Goal: Information Seeking & Learning: Check status

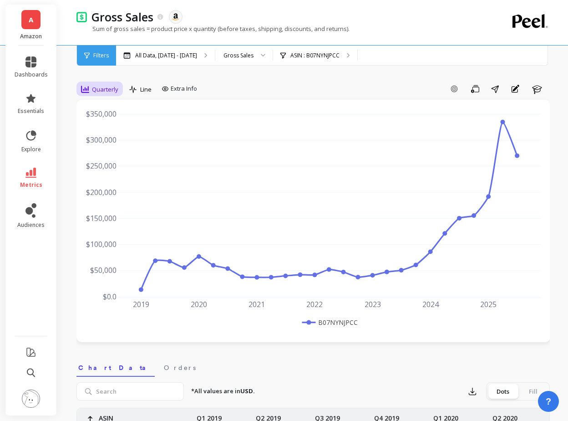
click at [107, 86] on span "Quarterly" at bounding box center [105, 89] width 26 height 9
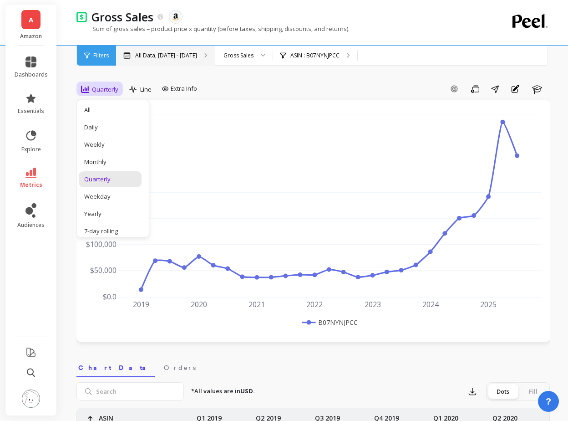
click at [191, 56] on p "All Data, [DATE] - [DATE]" at bounding box center [166, 55] width 62 height 7
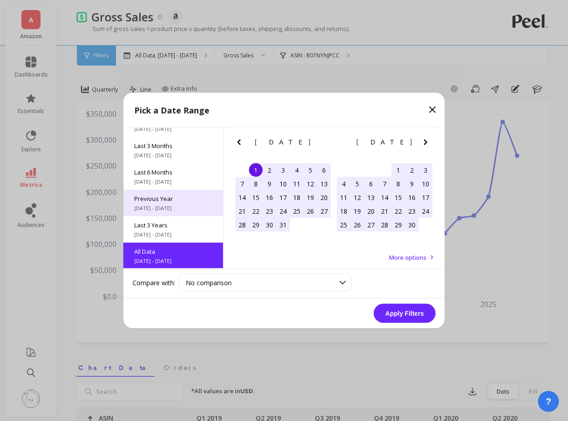
scroll to position [123, 0]
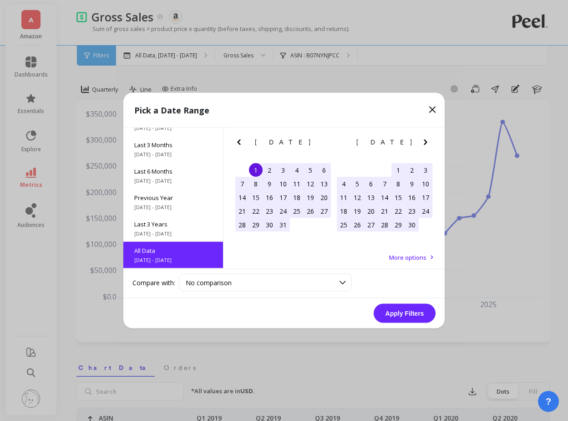
click at [177, 255] on div "All Data [DATE] - [DATE]" at bounding box center [173, 255] width 100 height 26
click at [389, 311] on button "Apply Filters" at bounding box center [405, 313] width 62 height 19
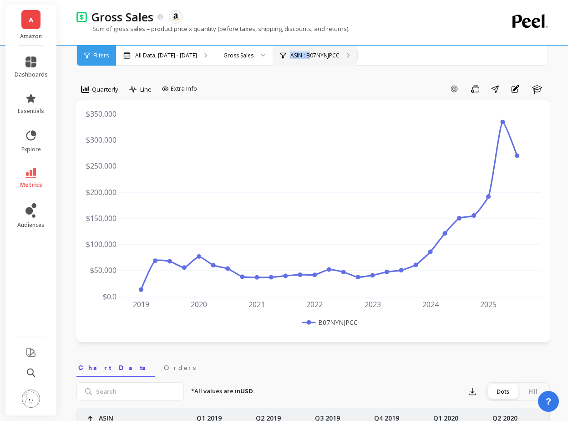
click at [337, 52] on p "ASIN : B07NYNJPCC" at bounding box center [315, 55] width 49 height 7
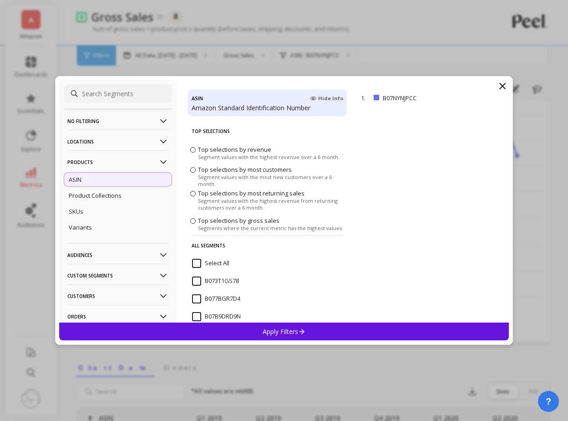
click at [97, 119] on p "No filtering" at bounding box center [117, 120] width 101 height 23
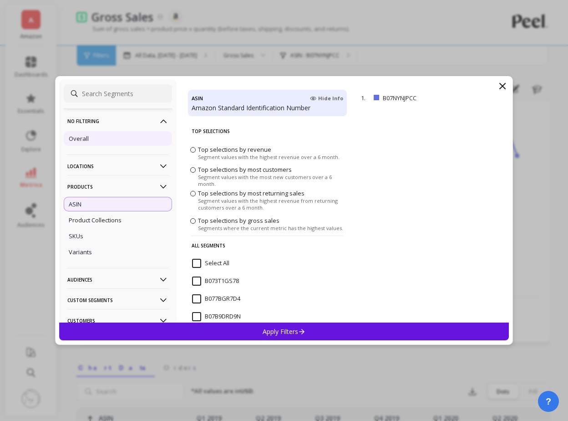
click at [94, 137] on div "Overall" at bounding box center [118, 138] width 108 height 15
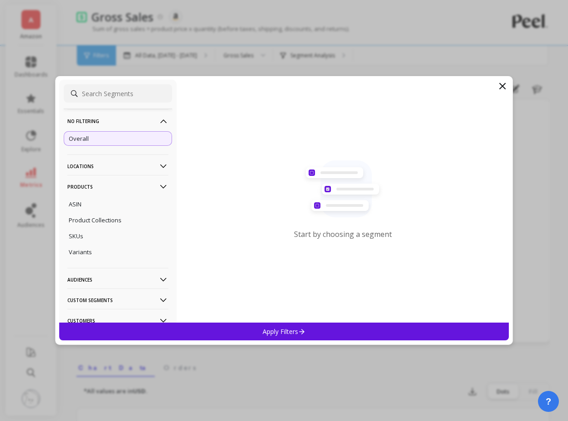
click at [304, 322] on div "Apply Filters" at bounding box center [284, 331] width 450 height 18
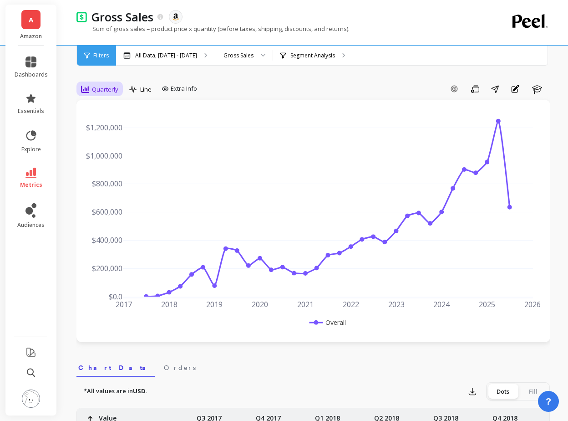
click at [112, 84] on div "Quarterly" at bounding box center [99, 89] width 37 height 11
click at [102, 214] on div "Yearly" at bounding box center [110, 213] width 52 height 9
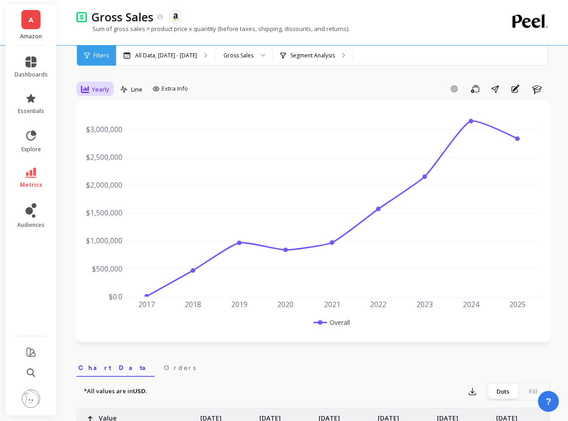
click at [104, 92] on span "Yearly" at bounding box center [100, 89] width 17 height 9
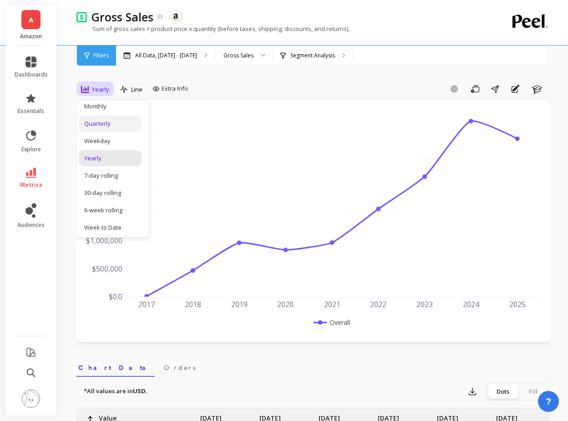
scroll to position [77, 0]
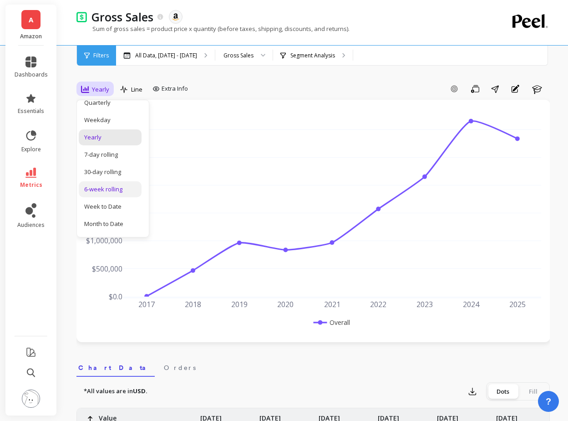
click at [117, 194] on div "6-week rolling" at bounding box center [110, 189] width 63 height 16
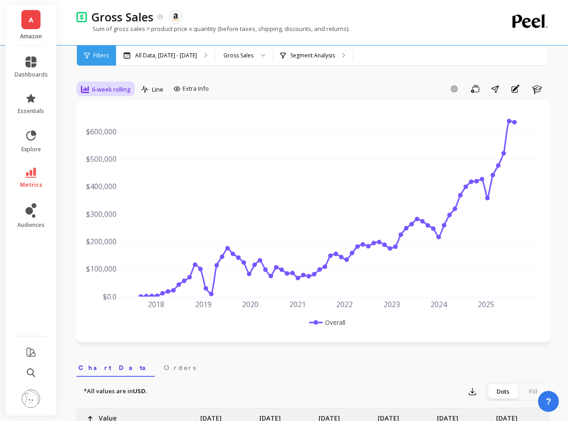
click at [117, 87] on span "6-week rolling" at bounding box center [111, 89] width 38 height 9
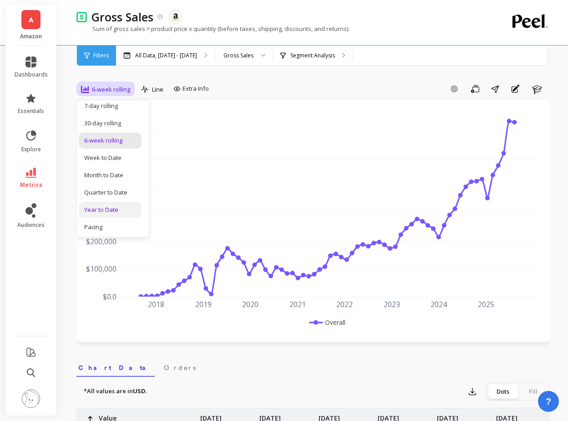
click at [117, 204] on div "Year to Date" at bounding box center [110, 210] width 63 height 16
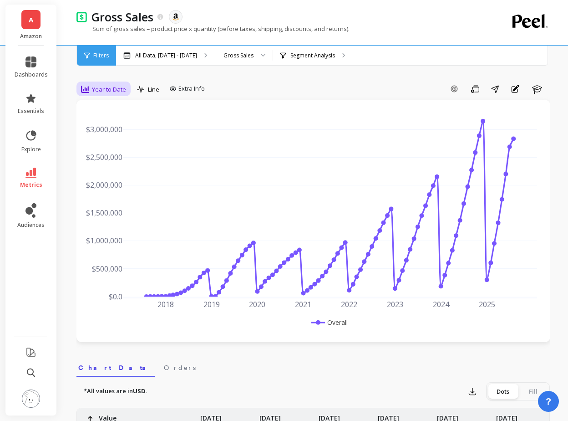
click at [114, 84] on div "Year to Date" at bounding box center [103, 89] width 45 height 11
drag, startPoint x: 113, startPoint y: 167, endPoint x: 112, endPoint y: 176, distance: 9.1
click at [112, 176] on div "All Daily Weekly Monthly Quarterly Weekday Yearly 7-day rolling 30-day rolling …" at bounding box center [113, 168] width 72 height 137
click at [112, 176] on div "Quarterly" at bounding box center [110, 179] width 52 height 9
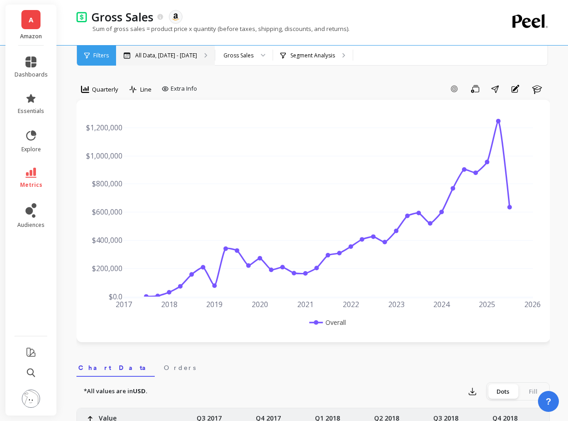
click at [193, 55] on p "All Data, [DATE] - [DATE]" at bounding box center [166, 55] width 62 height 7
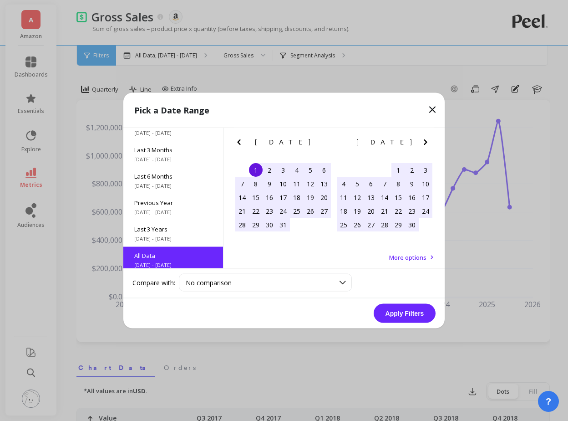
scroll to position [123, 0]
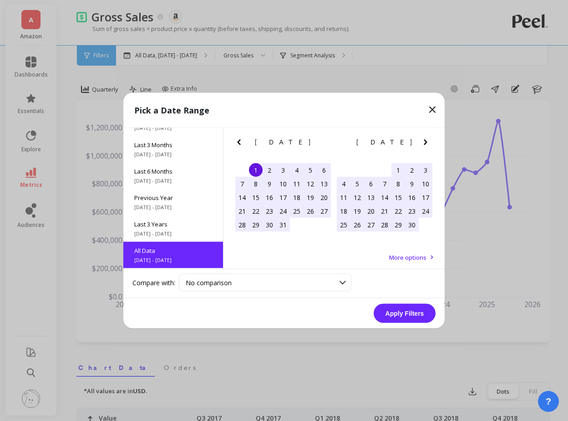
click at [415, 255] on span "More options" at bounding box center [407, 257] width 37 height 8
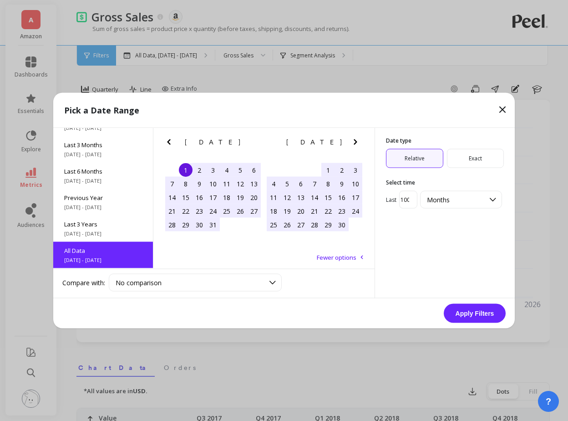
click at [470, 163] on span "Exact" at bounding box center [475, 158] width 57 height 19
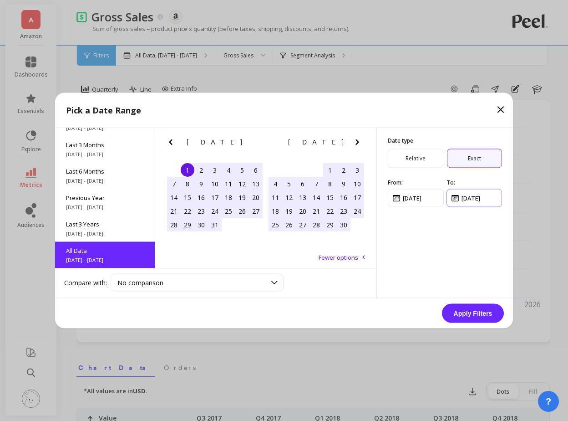
click at [456, 200] on input "input" at bounding box center [475, 198] width 56 height 18
click at [464, 199] on input "input" at bounding box center [475, 198] width 56 height 18
type input "[DATE]"
click at [471, 312] on button "Apply Filters" at bounding box center [473, 313] width 62 height 19
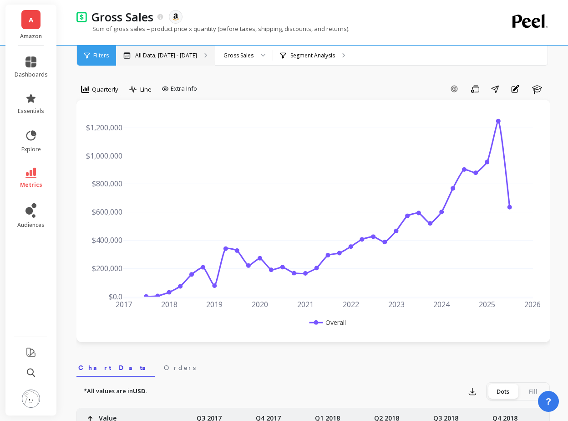
click at [215, 58] on div "All Data, [DATE] - [DATE]" at bounding box center [165, 56] width 99 height 20
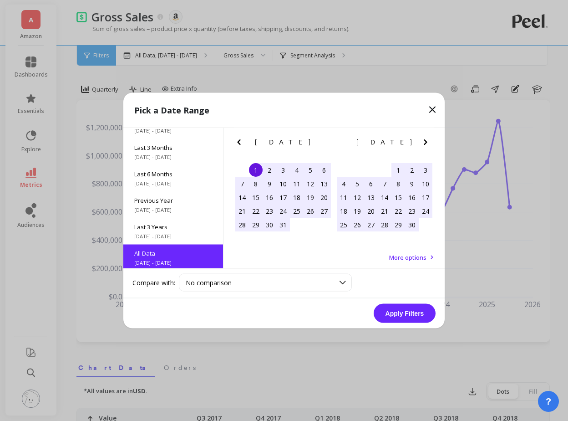
scroll to position [123, 0]
click at [421, 142] on icon "Next Month" at bounding box center [425, 142] width 11 height 11
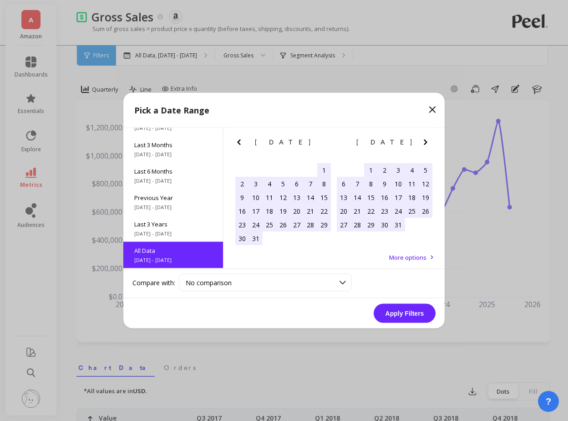
click at [421, 142] on icon "Next Month" at bounding box center [425, 142] width 11 height 11
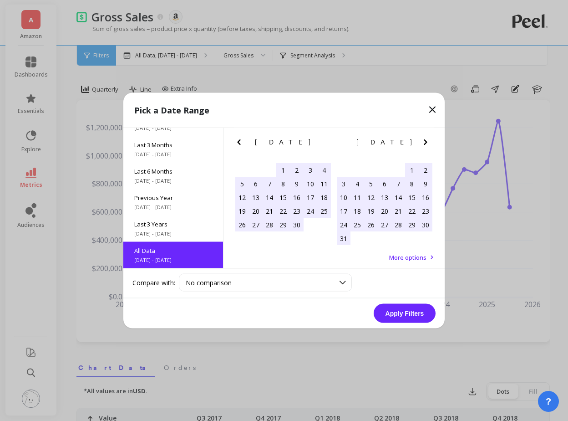
click at [421, 142] on icon "Next Month" at bounding box center [425, 142] width 11 height 11
click at [412, 255] on span "More options" at bounding box center [407, 257] width 37 height 8
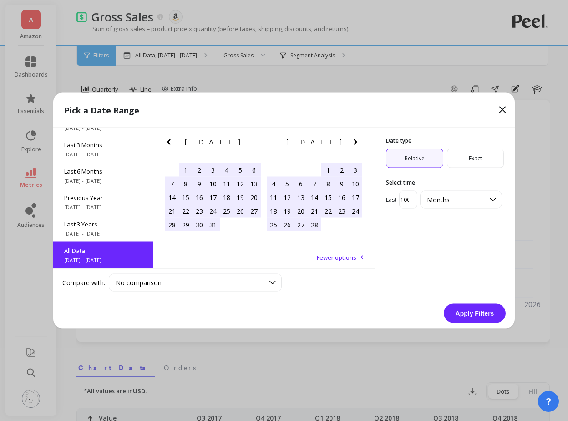
click at [472, 160] on span "Exact" at bounding box center [475, 158] width 57 height 19
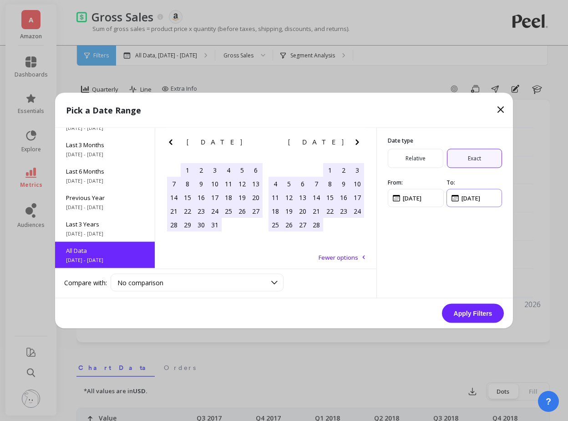
click at [464, 200] on input "input" at bounding box center [475, 198] width 56 height 18
click at [455, 200] on input "input" at bounding box center [475, 198] width 56 height 18
type input "[DATE]"
click at [461, 225] on div "Date type Relative Exact From: To:" at bounding box center [445, 213] width 137 height 170
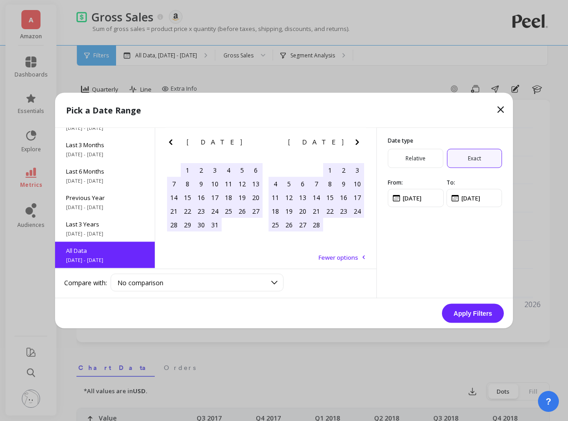
click at [472, 315] on button "Apply Filters" at bounding box center [473, 313] width 62 height 19
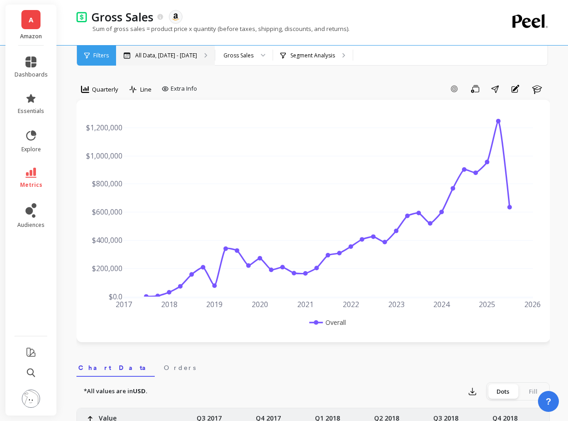
click at [171, 56] on p "All Data, [DATE] - [DATE]" at bounding box center [166, 55] width 62 height 7
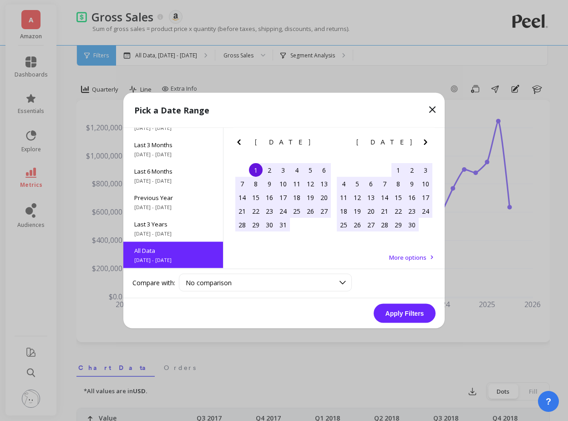
click at [417, 259] on span "More options" at bounding box center [407, 257] width 37 height 8
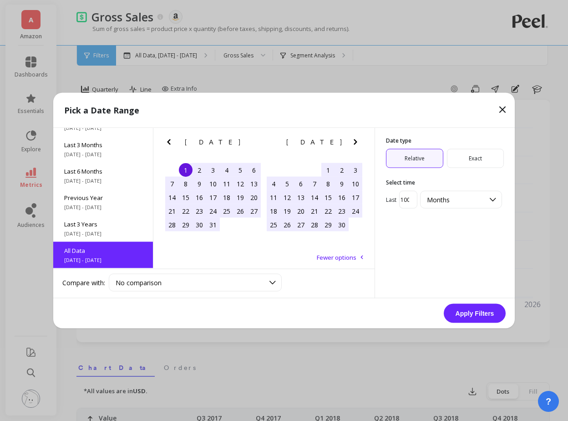
click at [402, 198] on input "100" at bounding box center [408, 200] width 18 height 18
click at [471, 158] on span "Exact" at bounding box center [475, 158] width 57 height 19
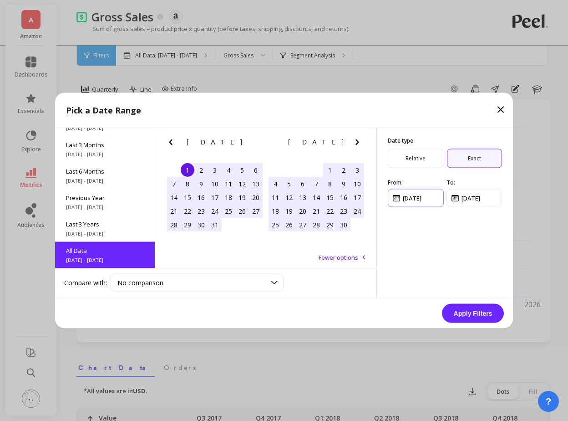
click at [409, 202] on input "input" at bounding box center [416, 198] width 56 height 18
click at [399, 200] on input "input" at bounding box center [416, 198] width 56 height 18
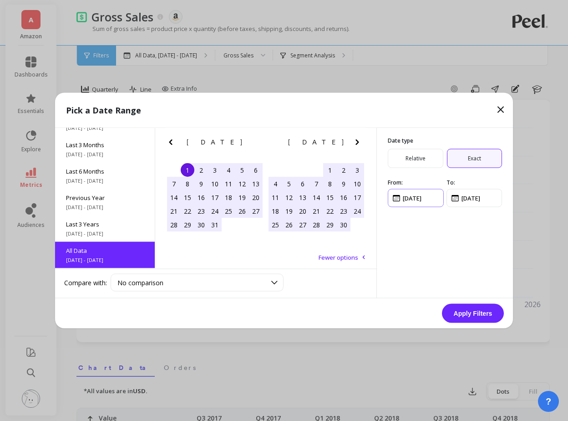
click at [399, 200] on input "input" at bounding box center [416, 198] width 56 height 18
click at [189, 172] on div "1" at bounding box center [188, 170] width 14 height 14
type input "[DATE]"
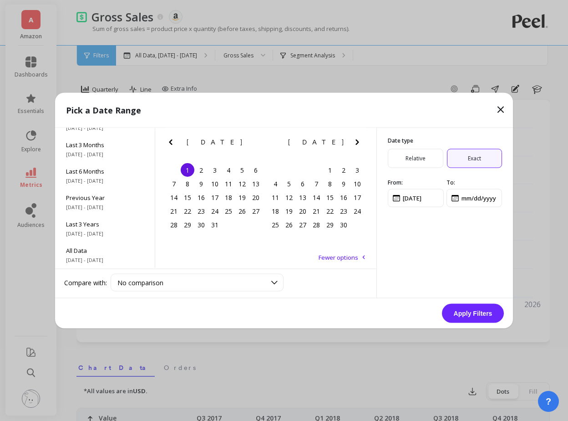
click at [355, 140] on icon "Next Month" at bounding box center [357, 142] width 11 height 11
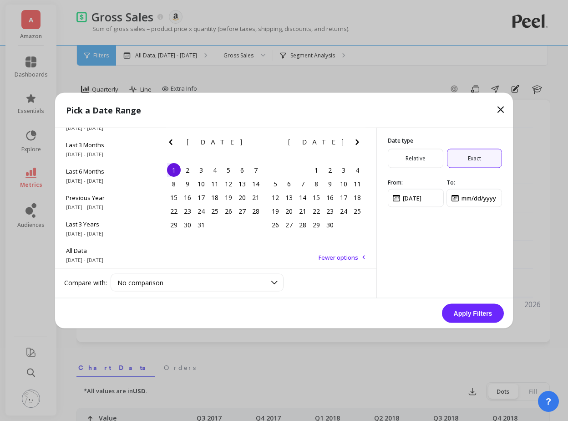
click at [355, 140] on icon "Next Month" at bounding box center [357, 142] width 11 height 11
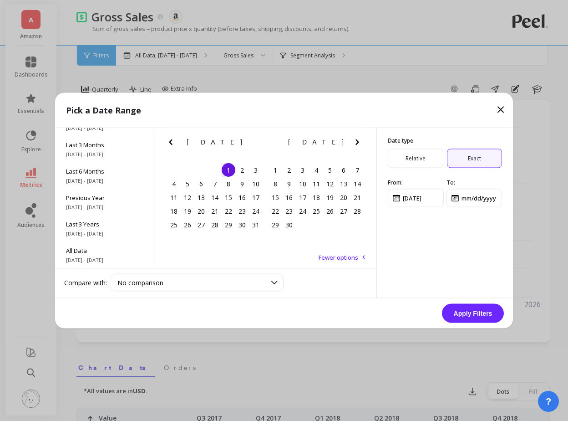
click at [355, 140] on icon "Next Month" at bounding box center [357, 142] width 11 height 11
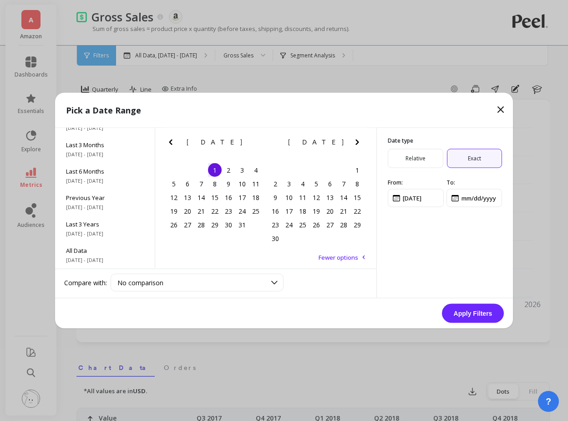
click at [355, 140] on icon "Next Month" at bounding box center [357, 142] width 11 height 11
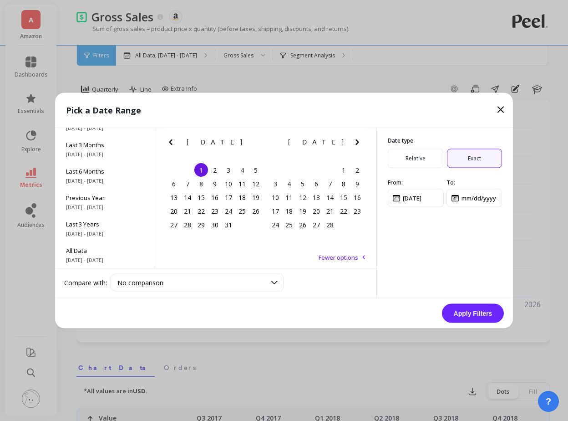
click at [355, 140] on icon "Next Month" at bounding box center [357, 142] width 11 height 11
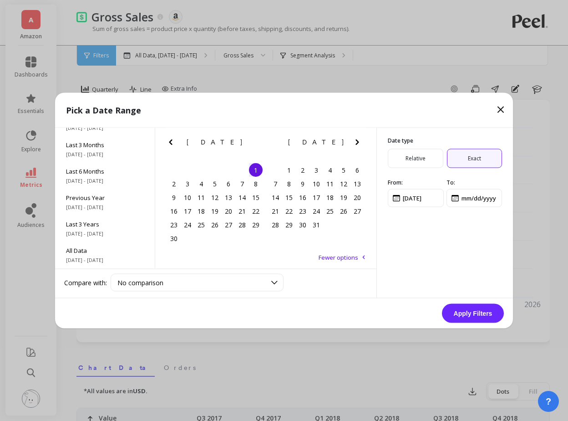
click at [355, 140] on icon "Next Month" at bounding box center [357, 142] width 11 height 11
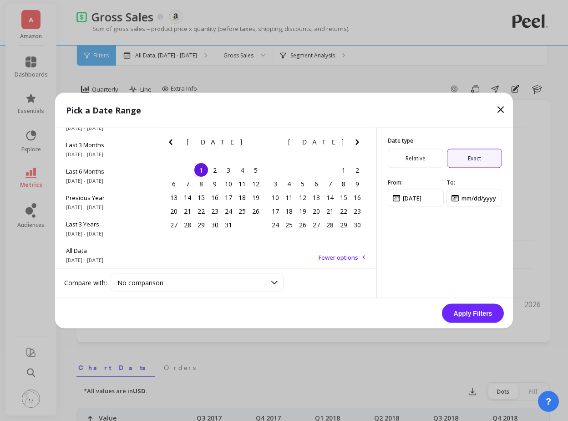
click at [355, 140] on icon "Next Month" at bounding box center [357, 142] width 11 height 11
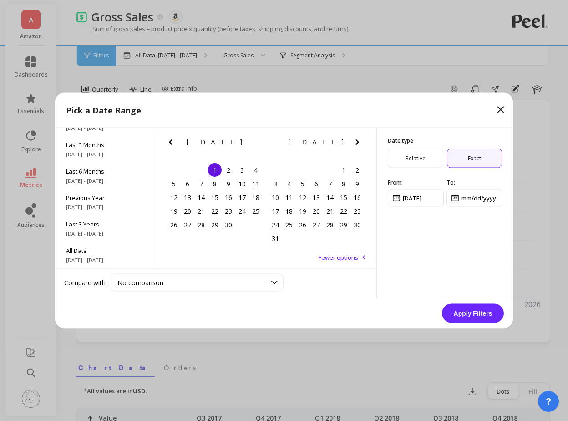
click at [355, 140] on icon "Next Month" at bounding box center [357, 142] width 11 height 11
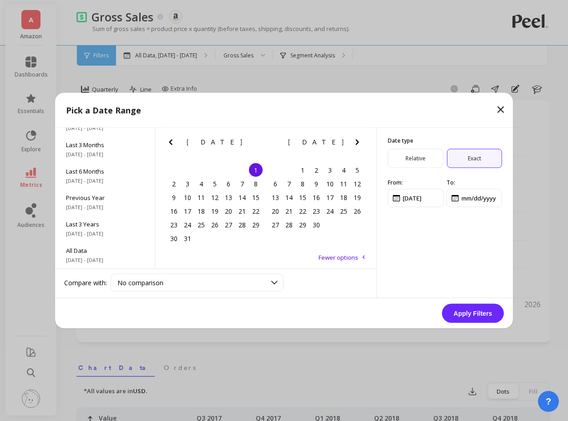
click at [355, 140] on icon "Next Month" at bounding box center [357, 142] width 11 height 11
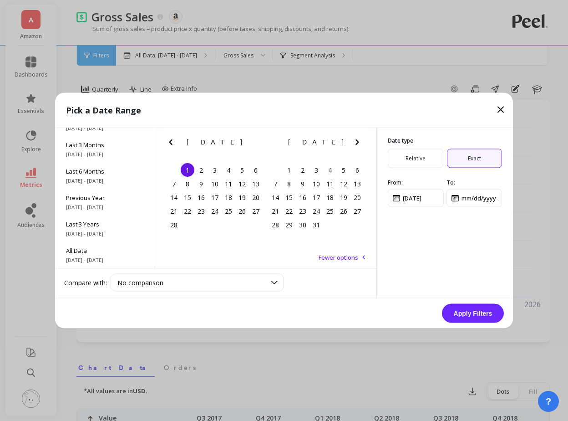
click at [355, 140] on icon "Next Month" at bounding box center [357, 142] width 11 height 11
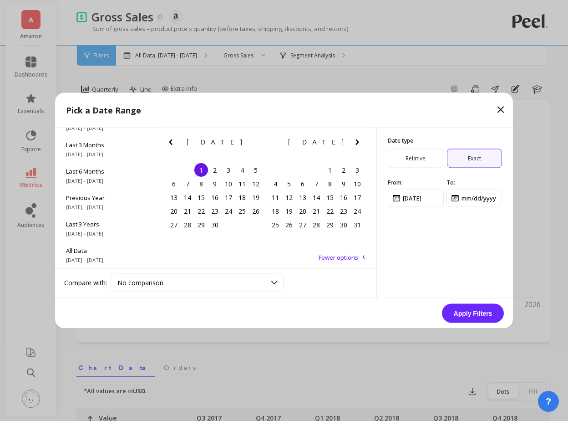
click at [355, 140] on icon "Next Month" at bounding box center [357, 142] width 11 height 11
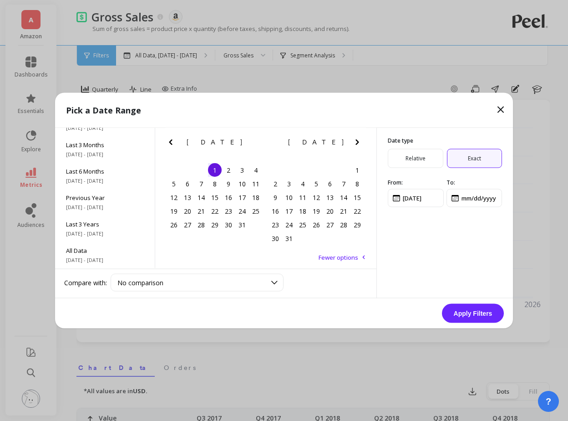
click at [355, 140] on icon "Next Month" at bounding box center [357, 142] width 11 height 11
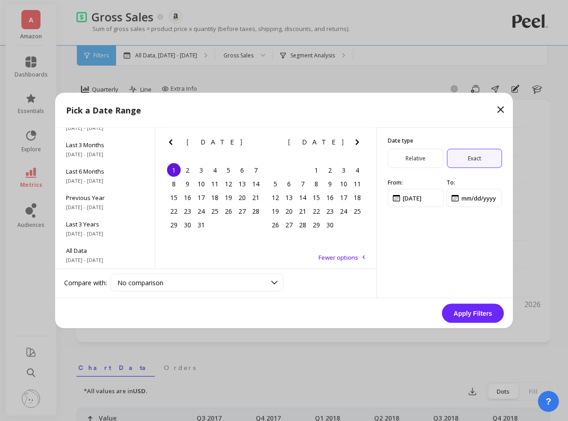
click at [355, 140] on icon "Next Month" at bounding box center [357, 142] width 11 height 11
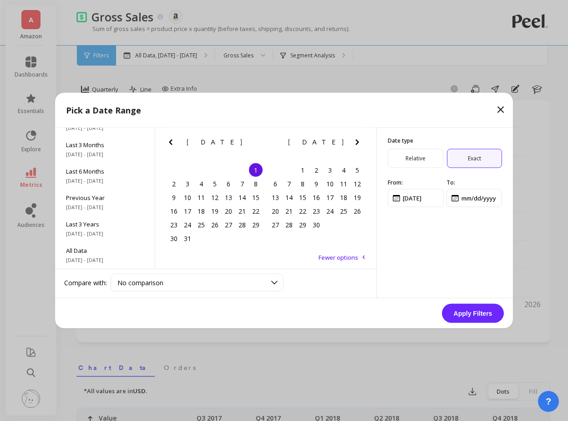
click at [355, 140] on icon "Next Month" at bounding box center [357, 142] width 11 height 11
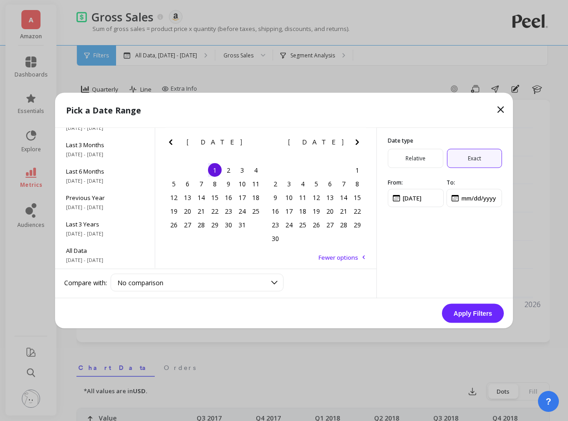
click at [355, 140] on icon "Next Month" at bounding box center [357, 142] width 11 height 11
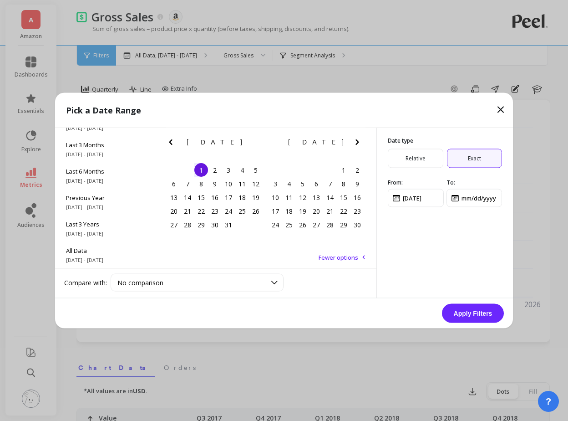
click at [355, 140] on icon "Next Month" at bounding box center [357, 142] width 11 height 11
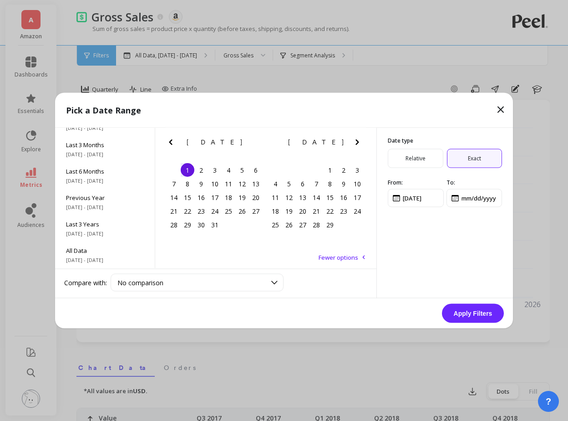
click at [355, 140] on icon "Next Month" at bounding box center [357, 142] width 11 height 11
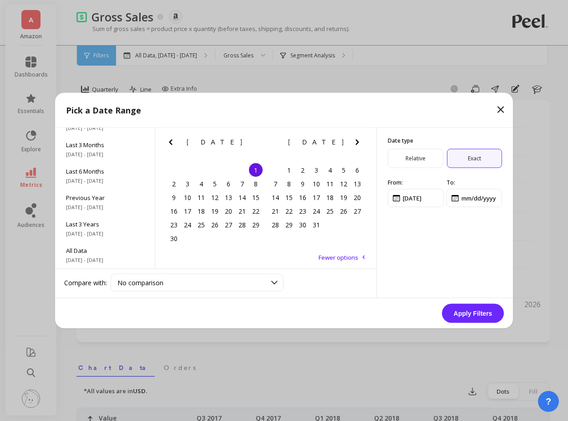
click at [355, 140] on icon "Next Month" at bounding box center [357, 142] width 11 height 11
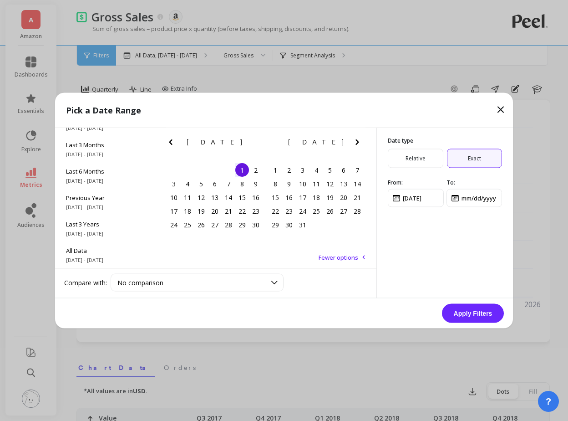
click at [355, 140] on icon "Next Month" at bounding box center [357, 142] width 11 height 11
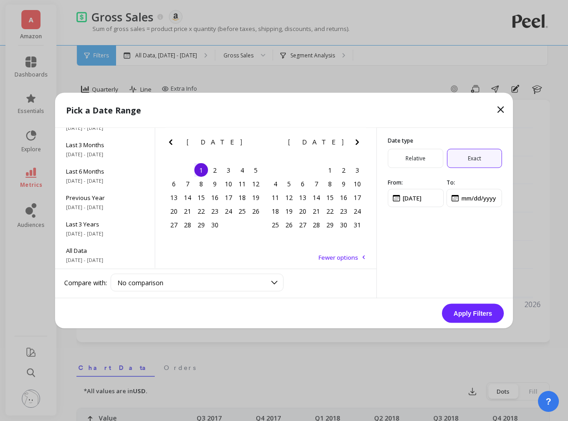
click at [355, 140] on icon "Next Month" at bounding box center [357, 142] width 11 height 11
click at [171, 142] on icon "Previous Month" at bounding box center [170, 142] width 11 height 11
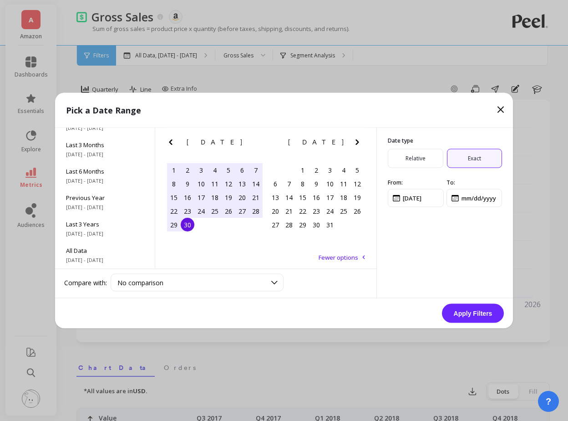
click at [190, 224] on div "30" at bounding box center [188, 225] width 14 height 14
type input "[DATE]"
click at [487, 310] on button "Apply Filters" at bounding box center [473, 313] width 62 height 19
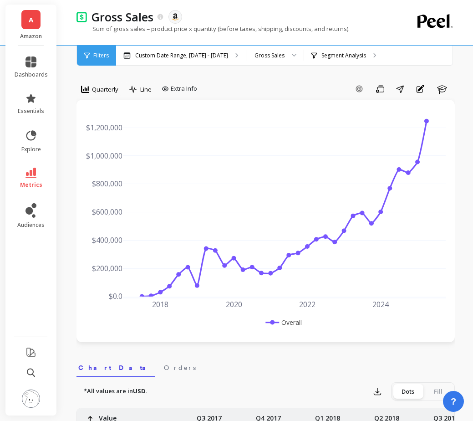
click at [384, 359] on nav "Chart Data Orders" at bounding box center [266, 366] width 378 height 21
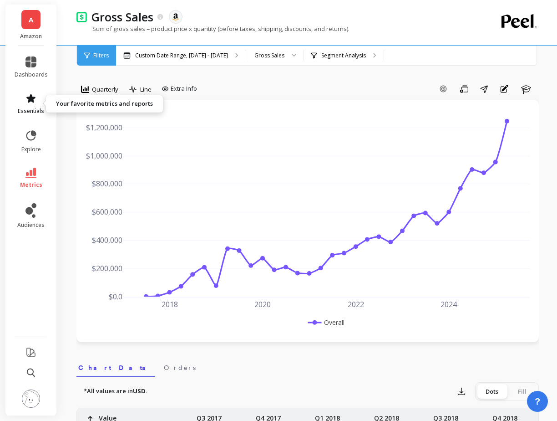
drag, startPoint x: 345, startPoint y: 18, endPoint x: 45, endPoint y: 103, distance: 312.4
